Goal: Navigation & Orientation: Find specific page/section

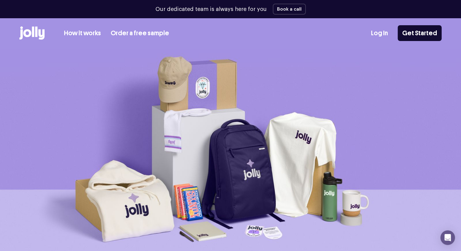
click at [365, 30] on div "How it works Order a free sample Log In Get Started" at bounding box center [230, 33] width 423 height 30
click at [393, 34] on div "Log In Get Started" at bounding box center [406, 33] width 71 height 16
click at [388, 36] on link "Log In" at bounding box center [379, 33] width 17 height 10
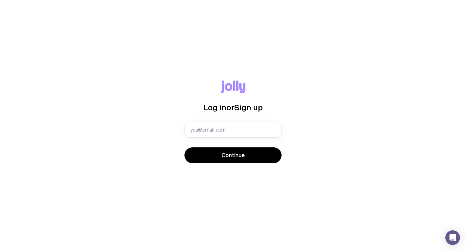
type input "operations@sidekick.net.au"
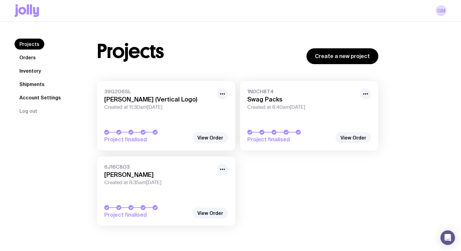
click at [41, 71] on link "Inventory" at bounding box center [30, 70] width 31 height 11
